Goal: Browse casually

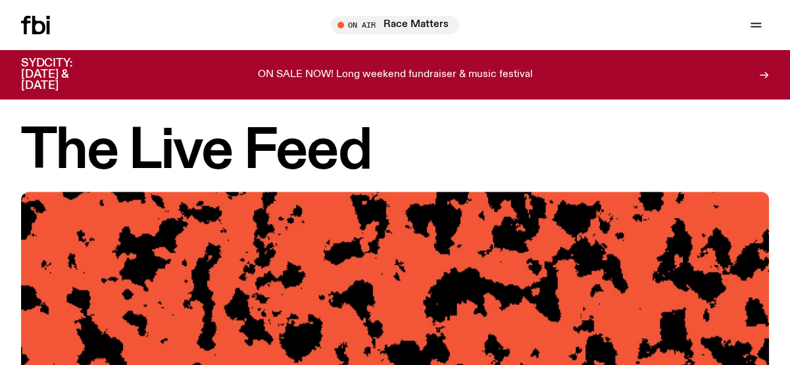
click at [307, 30] on div "Schedule Explore Read Volunteer Newsletter" at bounding box center [173, 25] width 305 height 18
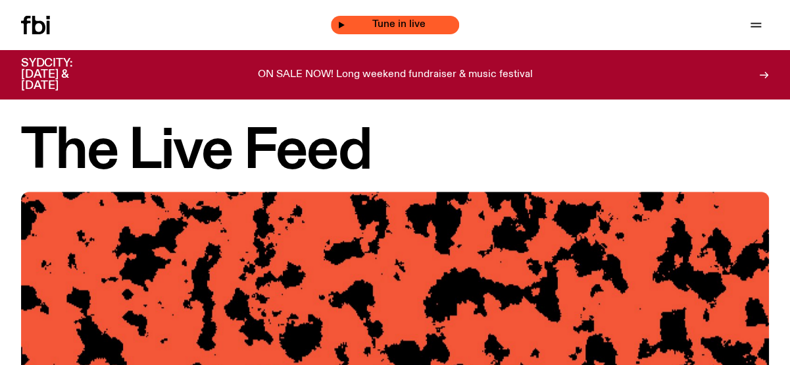
click at [368, 26] on span "Tune in live" at bounding box center [398, 25] width 107 height 10
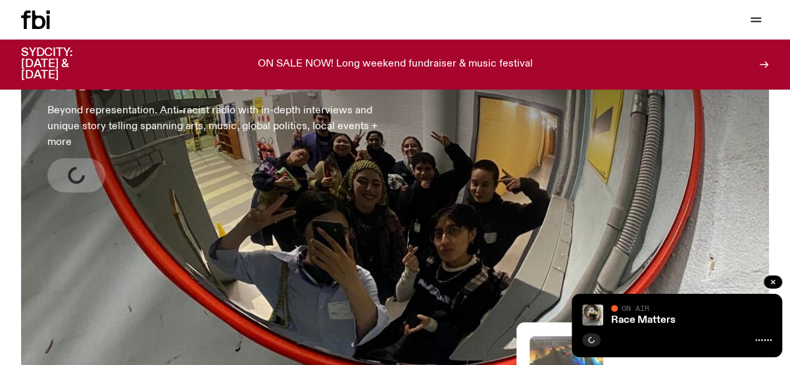
scroll to position [61, 0]
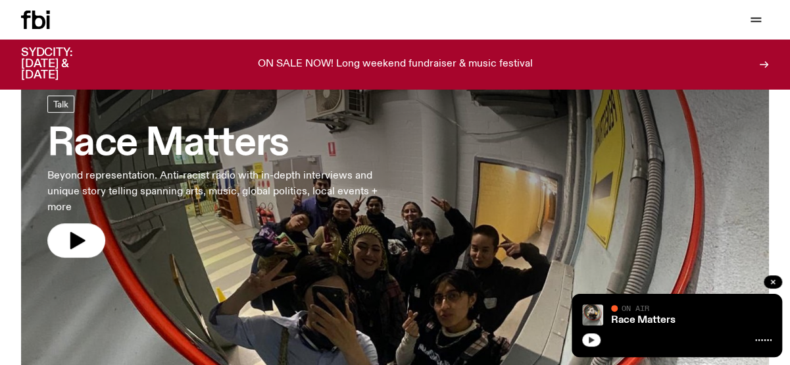
click at [592, 336] on icon "button" at bounding box center [592, 340] width 8 height 8
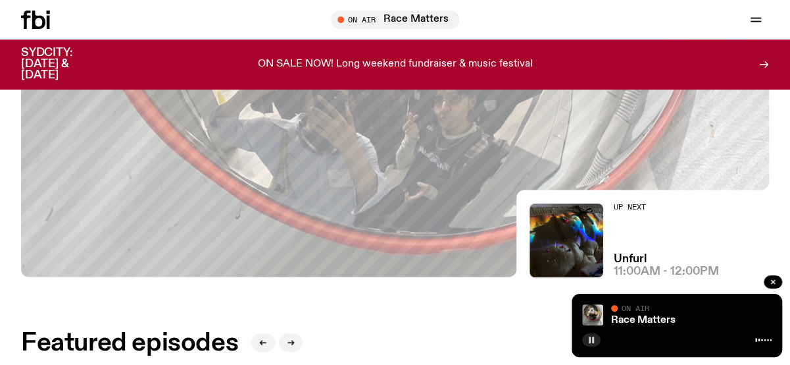
scroll to position [127, 0]
